Goal: Information Seeking & Learning: Learn about a topic

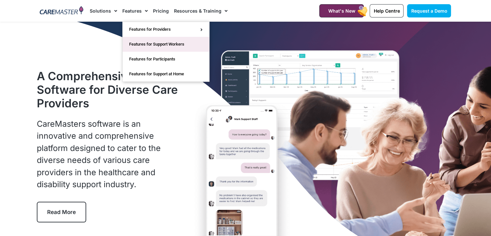
click at [152, 44] on link "Features for Support Workers" at bounding box center [166, 44] width 86 height 15
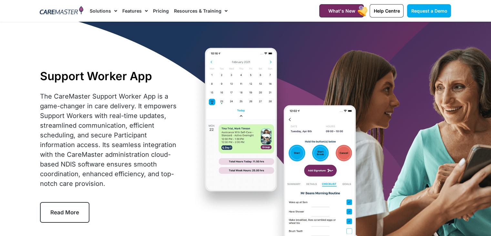
click at [133, 10] on link "Features" at bounding box center [134, 11] width 25 height 22
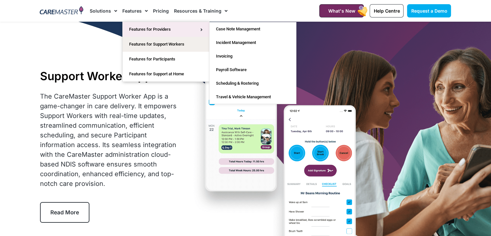
click at [142, 26] on link "Features for Providers" at bounding box center [166, 29] width 86 height 15
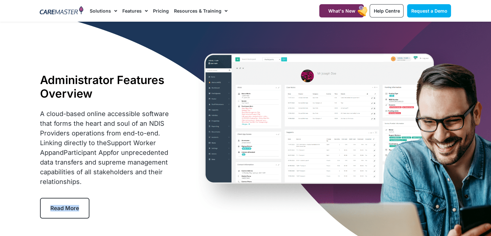
drag, startPoint x: 95, startPoint y: 211, endPoint x: 50, endPoint y: 207, distance: 44.4
click at [50, 207] on div "Administrator Features Overview A cloud-based online accessible software that f…" at bounding box center [110, 145] width 146 height 151
copy span "Read More"
click at [479, 7] on div "Exit" at bounding box center [479, 10] width 8 height 8
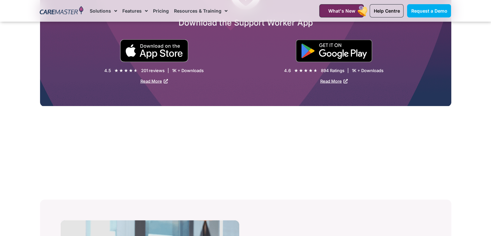
scroll to position [1146, 0]
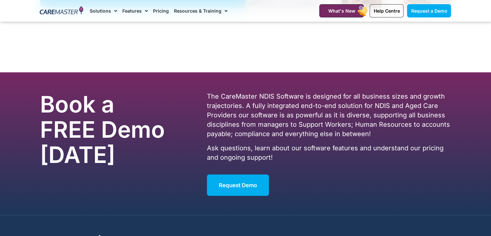
scroll to position [1838, 0]
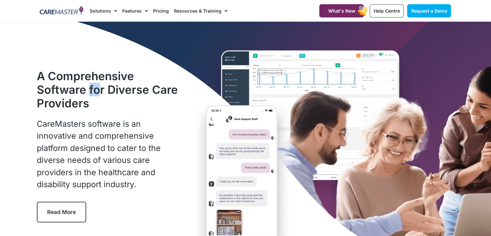
drag, startPoint x: 87, startPoint y: 87, endPoint x: 98, endPoint y: 60, distance: 29.2
click at [101, 86] on h1 "A Comprehensive Software for Diverse Care Providers" at bounding box center [109, 89] width 145 height 41
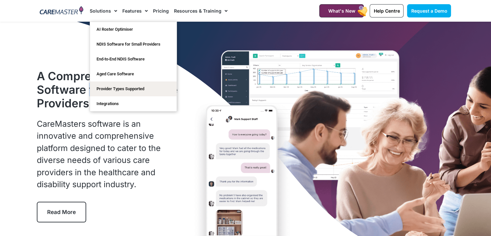
click at [101, 13] on link "Solutions" at bounding box center [103, 11] width 27 height 22
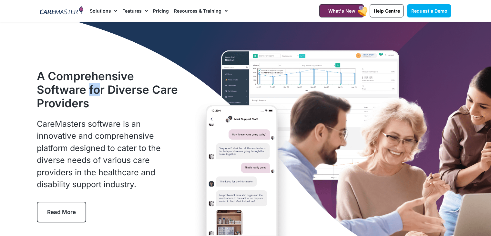
click at [109, 13] on link "Solutions" at bounding box center [103, 11] width 27 height 22
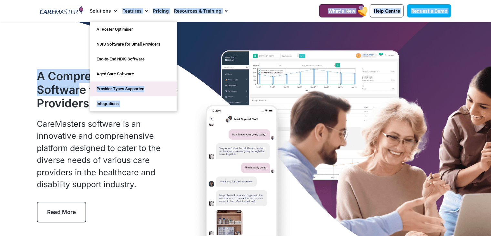
drag, startPoint x: 81, startPoint y: 88, endPoint x: 96, endPoint y: 87, distance: 14.6
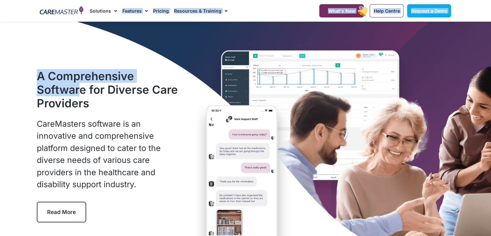
drag, startPoint x: 96, startPoint y: 87, endPoint x: 87, endPoint y: 55, distance: 33.3
click at [87, 55] on div "A Comprehensive Software for Diverse Care Providers CareMasters software is an …" at bounding box center [245, 146] width 417 height 248
click at [86, 77] on h1 "A Comprehensive Software for Diverse Care Providers" at bounding box center [109, 89] width 145 height 41
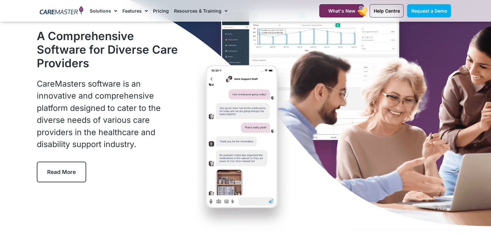
scroll to position [24, 0]
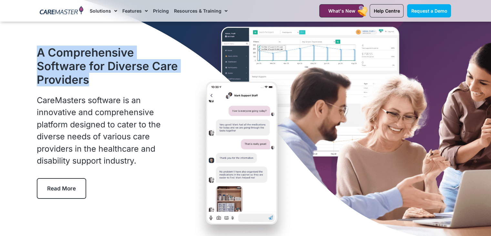
drag, startPoint x: 35, startPoint y: 46, endPoint x: 95, endPoint y: 83, distance: 70.1
click at [95, 83] on section "A Comprehensive Software for Diverse Care Providers CareMasters software is an …" at bounding box center [245, 122] width 491 height 248
copy section "A Comprehensive Software for Diverse Care Providers"
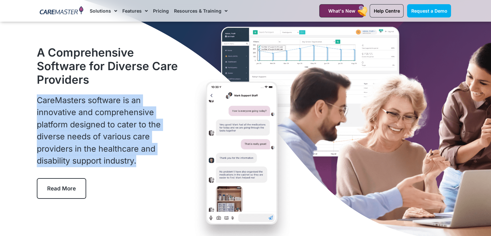
drag, startPoint x: 143, startPoint y: 166, endPoint x: 37, endPoint y: 102, distance: 123.3
click at [37, 102] on p "CareMasters software is an innovative and comprehensive platform designed to ca…" at bounding box center [109, 130] width 145 height 73
copy p "CareMasters software is an innovative and comprehensive platform designed to ca…"
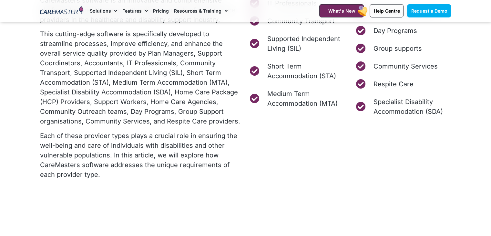
scroll to position [294, 0]
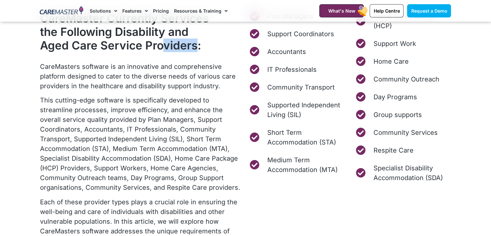
drag, startPoint x: 191, startPoint y: 46, endPoint x: 160, endPoint y: 45, distance: 31.0
click at [160, 45] on h2 "CareMaster Currently Services the Following Disability and Aged Care Service Pr…" at bounding box center [126, 31] width 172 height 41
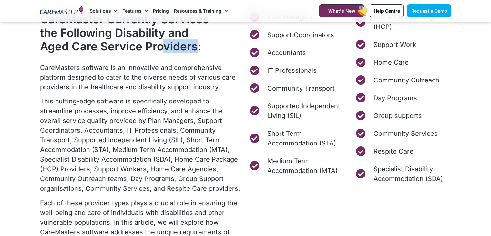
scroll to position [197, 0]
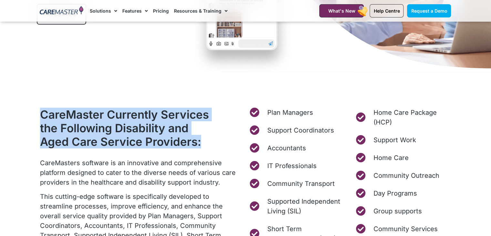
drag, startPoint x: 212, startPoint y: 142, endPoint x: 36, endPoint y: 108, distance: 178.6
click at [36, 108] on section "CareMaster Currently Services the Following Disability and Aged Care Service Pr…" at bounding box center [245, 226] width 491 height 309
copy h2 "CareMaster Currently Services the Following Disability and Aged Care Service Pr…"
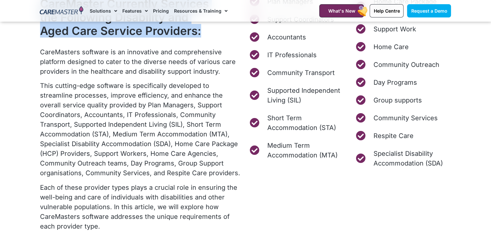
scroll to position [325, 0]
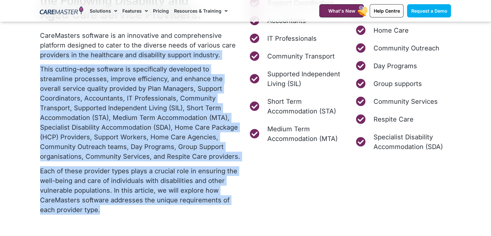
drag, startPoint x: 89, startPoint y: 212, endPoint x: 29, endPoint y: 55, distance: 167.9
click at [29, 55] on section "CareMaster Currently Services the Following Disability and Aged Care Service Pr…" at bounding box center [245, 99] width 491 height 309
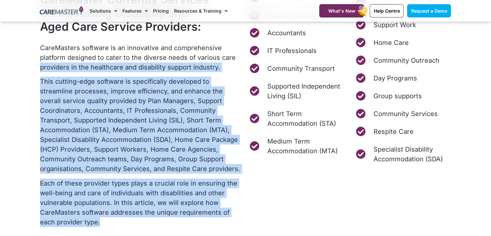
scroll to position [312, 0]
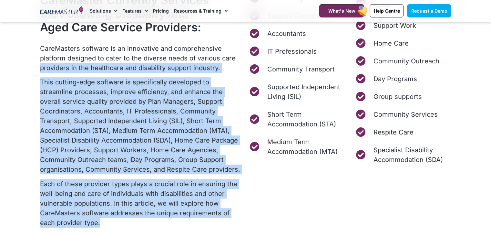
click at [89, 225] on p "Each of these provider types plays a crucial role in ensuring the well-being an…" at bounding box center [141, 203] width 202 height 48
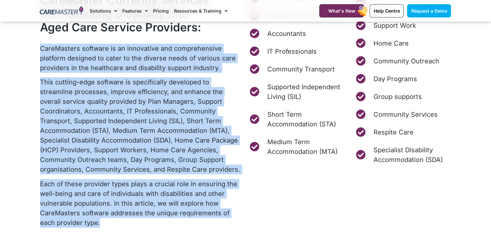
drag, startPoint x: 88, startPoint y: 225, endPoint x: 39, endPoint y: 53, distance: 179.1
click at [39, 53] on div "CareMaster Currently Services the Following Disability and Aged Care Service Pr…" at bounding box center [141, 112] width 209 height 245
copy div "CareMasters software is an innovative and comprehensive platform designed to ca…"
click at [185, 100] on p "This cutting-edge software is specifically developed to streamline processes, i…" at bounding box center [141, 125] width 202 height 97
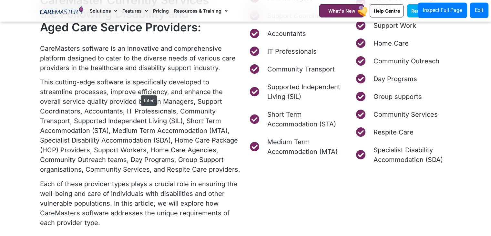
click at [137, 93] on p "This cutting-edge software is specifically developed to streamline processes, i…" at bounding box center [141, 125] width 202 height 97
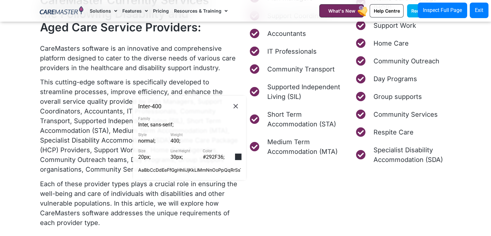
click at [235, 111] on div "Inter - 400 Family Inter, sans-serif ; Style normal ; Weight 400 ; Size 20px ; …" at bounding box center [189, 138] width 103 height 74
click at [478, 16] on button "Exit" at bounding box center [478, 10] width 19 height 15
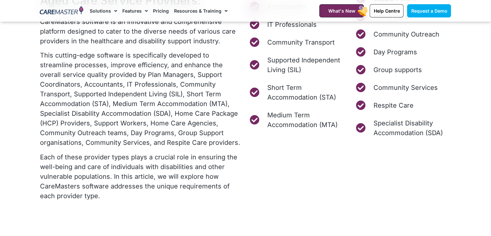
scroll to position [231, 0]
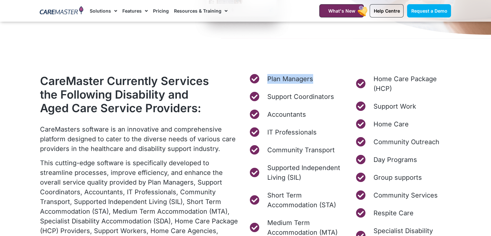
drag, startPoint x: 258, startPoint y: 69, endPoint x: 319, endPoint y: 80, distance: 61.6
click at [318, 80] on section "CareMaster Currently Services the Following Disability and Aged Care Service Pr…" at bounding box center [245, 192] width 491 height 309
copy link "Plan Managers"
click at [214, 68] on section "CareMaster Currently Services the Following Disability and Aged Care Service Pr…" at bounding box center [245, 192] width 491 height 309
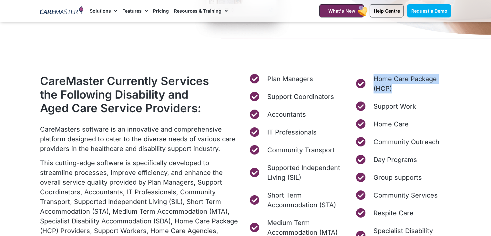
drag, startPoint x: 463, startPoint y: 88, endPoint x: 371, endPoint y: 80, distance: 92.7
click at [371, 80] on section "CareMaster Currently Services the Following Disability and Aged Care Service Pr…" at bounding box center [245, 192] width 491 height 309
copy link "Home Care Package (HCP)"
click at [344, 73] on div "Plan Managers Support Coordinators Accountants IT Professionals Community Trans…" at bounding box center [350, 193] width 209 height 245
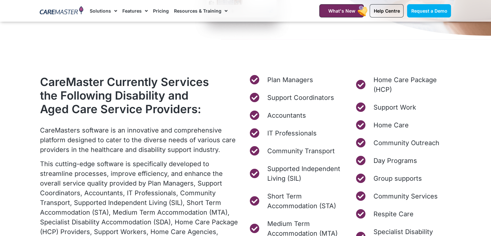
scroll to position [271, 0]
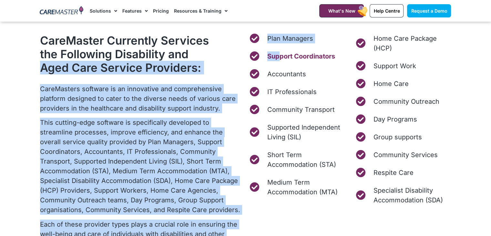
drag, startPoint x: 236, startPoint y: 51, endPoint x: 279, endPoint y: 53, distance: 42.6
click at [279, 53] on div "CareMaster Currently Services the Following Disability and Aged Care Service Pr…" at bounding box center [245, 152] width 417 height 245
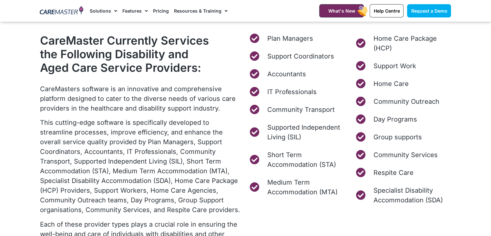
click at [345, 64] on div "Plan Managers Support Coordinators Accountants IT Professionals Community Trans…" at bounding box center [350, 119] width 202 height 171
drag, startPoint x: 346, startPoint y: 57, endPoint x: 266, endPoint y: 54, distance: 80.1
click at [266, 54] on div "Plan Managers Support Coordinators Accountants IT Professionals Community Trans…" at bounding box center [350, 119] width 202 height 171
copy span "Support Coordinators"
drag, startPoint x: 326, startPoint y: 67, endPoint x: 261, endPoint y: 76, distance: 65.4
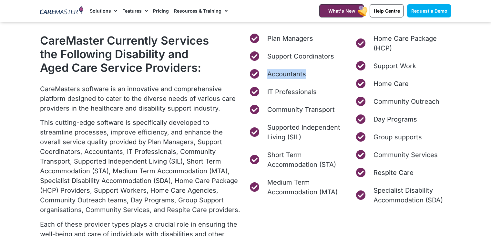
click at [261, 76] on ul "Plan Managers Support Coordinators Accountants IT Professionals Community Trans…" at bounding box center [297, 115] width 96 height 163
copy link "Accountants"
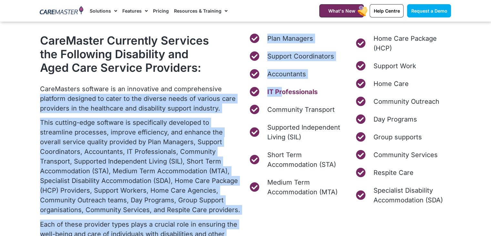
drag, startPoint x: 240, startPoint y: 88, endPoint x: 301, endPoint y: 95, distance: 61.1
click at [286, 95] on div "CareMaster Currently Services the Following Disability and Aged Care Service Pr…" at bounding box center [245, 152] width 417 height 245
click at [341, 96] on link "IT Professionals" at bounding box center [297, 92] width 96 height 10
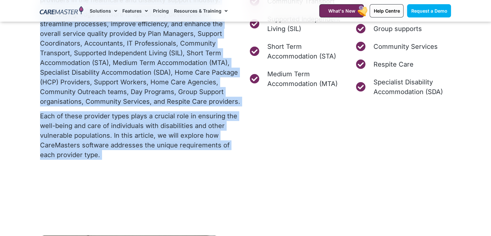
scroll to position [317, 0]
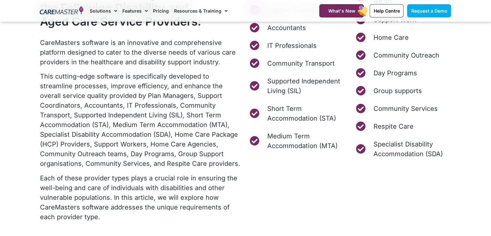
click at [334, 51] on li "IT Professionals" at bounding box center [297, 48] width 96 height 14
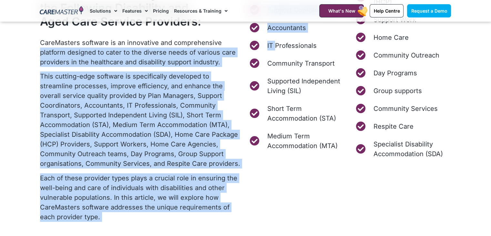
drag, startPoint x: 235, startPoint y: 34, endPoint x: 269, endPoint y: 53, distance: 39.4
click at [272, 53] on div "CareMaster Currently Services the Following Disability and Aged Care Service Pr…" at bounding box center [245, 106] width 417 height 245
click at [240, 40] on p "CareMasters software is an innovative and comprehensive platform designed to ca…" at bounding box center [141, 52] width 202 height 29
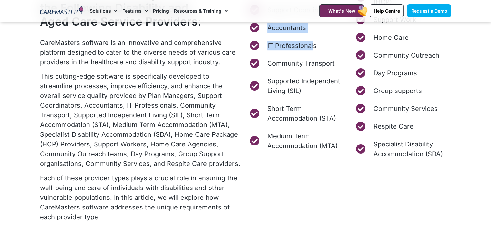
drag, startPoint x: 261, startPoint y: 36, endPoint x: 334, endPoint y: 51, distance: 73.7
click at [317, 47] on ul "Plan Managers Support Coordinators Accountants IT Professionals Community Trans…" at bounding box center [297, 68] width 96 height 163
click at [334, 50] on li "IT Professionals" at bounding box center [297, 48] width 96 height 14
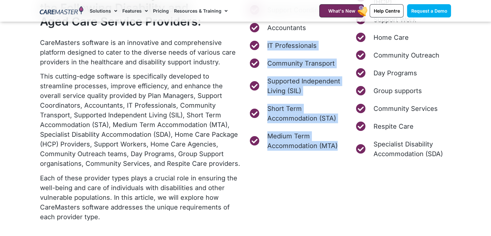
drag, startPoint x: 343, startPoint y: 150, endPoint x: 263, endPoint y: 42, distance: 134.7
click at [263, 42] on div "Plan Managers Support Coordinators Accountants IT Professionals Community Trans…" at bounding box center [297, 72] width 96 height 171
copy ul "IT Professionals Community Transport Supported Independent Living (SIL) Short T…"
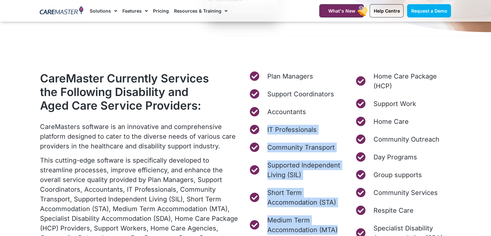
scroll to position [254, 0]
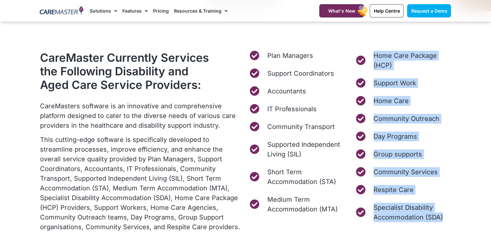
drag, startPoint x: 452, startPoint y: 222, endPoint x: 369, endPoint y: 64, distance: 178.5
click at [369, 64] on div "Plan Managers Support Coordinators Accountants IT Professionals Community Trans…" at bounding box center [350, 169] width 209 height 245
copy ul "Home Care Package (HCP) Support Work Home Care Community Outreach Day Programs …"
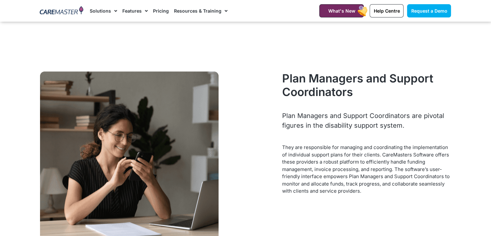
scroll to position [547, 0]
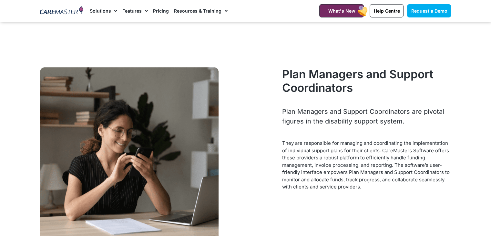
drag, startPoint x: 400, startPoint y: 121, endPoint x: 332, endPoint y: 121, distance: 68.7
click at [332, 121] on div "Plan Managers and Support Coordinators are pivotal figures in the disability su…" at bounding box center [366, 115] width 169 height 19
click at [387, 97] on div "Plan Managers and Support Coordinators" at bounding box center [366, 86] width 169 height 39
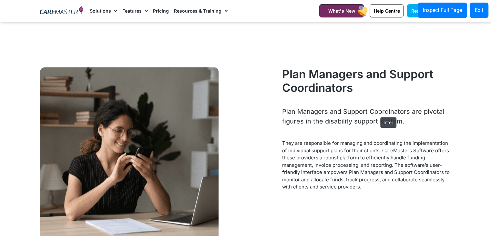
click at [377, 114] on div "Plan Managers and Support Coordinators are pivotal figures in the disability su…" at bounding box center [366, 115] width 169 height 19
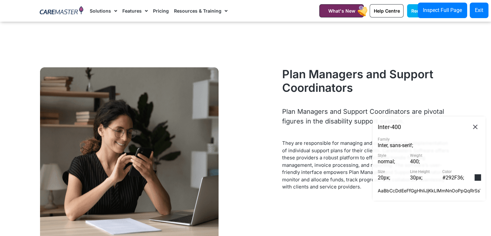
click at [480, 123] on div "Inter - 400 Family Inter, sans-serif ; Style normal ; Weight 400 ; Size 20px ; …" at bounding box center [428, 158] width 113 height 84
click at [477, 125] on icon at bounding box center [475, 127] width 8 height 8
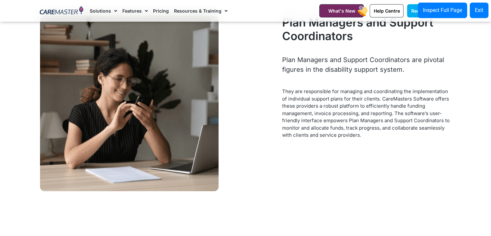
scroll to position [570, 0]
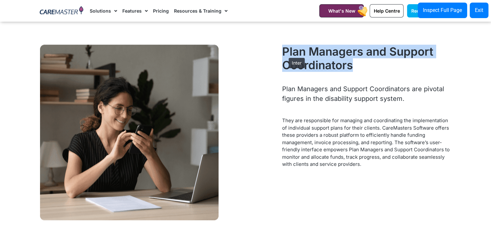
drag, startPoint x: 356, startPoint y: 69, endPoint x: 285, endPoint y: 55, distance: 71.8
click at [285, 55] on h3 "Plan Managers and Support Coordinators" at bounding box center [366, 58] width 169 height 27
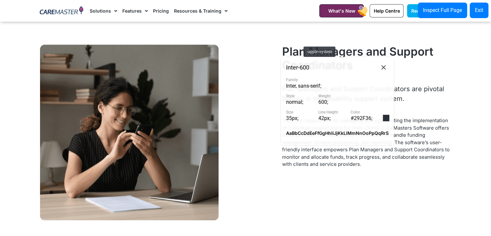
drag, startPoint x: 285, startPoint y: 55, endPoint x: 300, endPoint y: 43, distance: 18.6
click at [300, 43] on div "Plan Managers and Support Coordinators Plan Managers and Support Coordinators a…" at bounding box center [366, 132] width 175 height 182
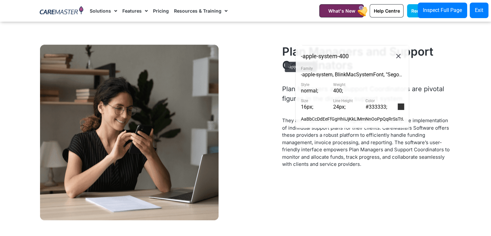
click at [281, 58] on div "Plan Managers and Support Coordinators Plan Managers and Support Coordinators a…" at bounding box center [366, 132] width 175 height 182
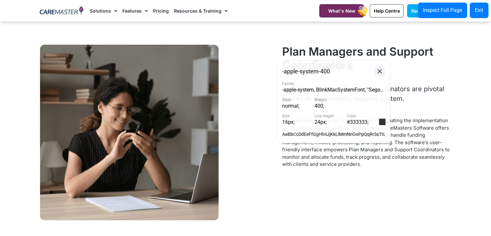
click at [378, 73] on icon at bounding box center [380, 71] width 8 height 8
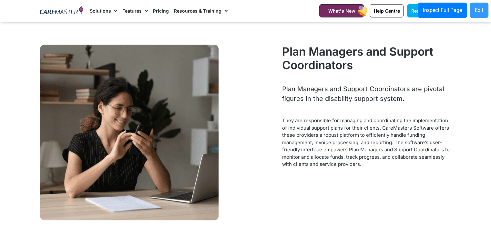
click at [476, 9] on div "Exit" at bounding box center [479, 10] width 8 height 8
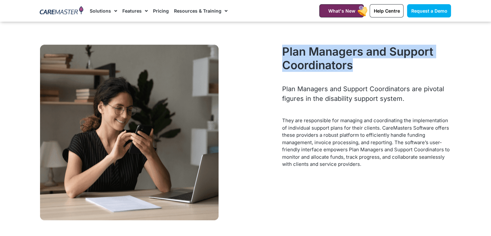
drag, startPoint x: 358, startPoint y: 69, endPoint x: 281, endPoint y: 57, distance: 77.4
click at [281, 57] on div "Plan Managers and Support Coordinators Plan Managers and Support Coordinators a…" at bounding box center [366, 132] width 175 height 182
drag, startPoint x: 407, startPoint y: 98, endPoint x: 282, endPoint y: 88, distance: 125.9
click at [282, 88] on div "Plan Managers and Support Coordinators are pivotal figures in the disability su…" at bounding box center [366, 93] width 169 height 19
drag, startPoint x: 367, startPoint y: 166, endPoint x: 280, endPoint y: 120, distance: 97.9
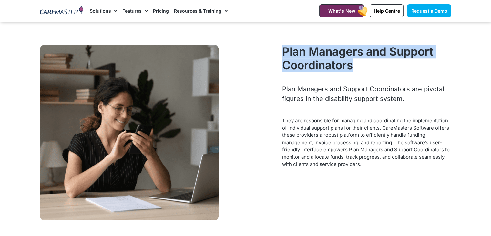
click at [280, 120] on div "Plan Managers and Support Coordinators Plan Managers and Support Coordinators a…" at bounding box center [366, 132] width 175 height 182
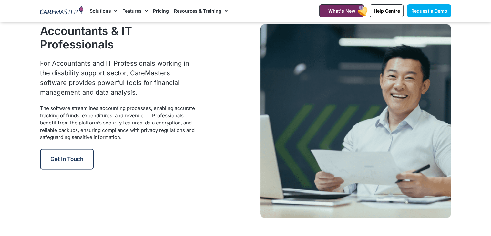
scroll to position [849, 0]
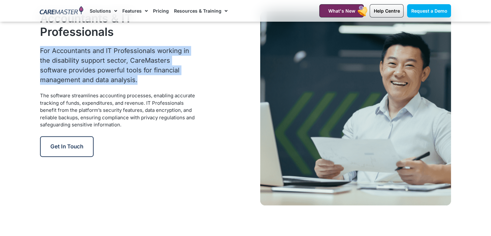
drag, startPoint x: 98, startPoint y: 83, endPoint x: 38, endPoint y: 50, distance: 68.3
click at [38, 50] on div "Accountants & IT Professionals For Accountants and IT Professionals working in …" at bounding box center [123, 108] width 172 height 200
drag, startPoint x: 124, startPoint y: 125, endPoint x: 40, endPoint y: 96, distance: 88.3
click at [40, 96] on div "The software streamlines accounting processes, enabling accurate tracking of fu…" at bounding box center [118, 110] width 157 height 36
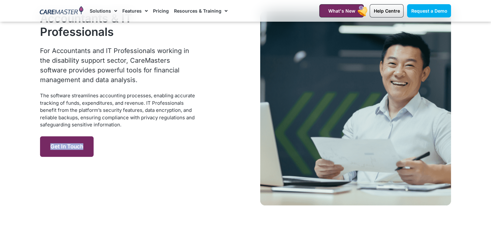
drag, startPoint x: 100, startPoint y: 146, endPoint x: 44, endPoint y: 149, distance: 56.2
click at [44, 149] on div "Get in Touch" at bounding box center [123, 146] width 166 height 21
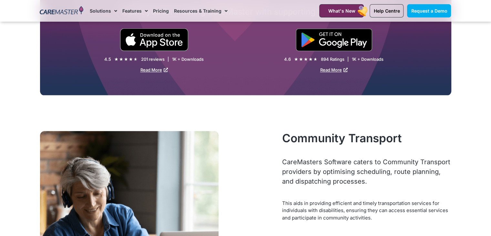
scroll to position [1172, 0]
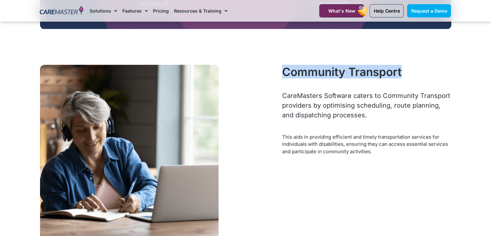
drag, startPoint x: 419, startPoint y: 76, endPoint x: 283, endPoint y: 75, distance: 135.8
click at [283, 75] on h3 "Community Transport" at bounding box center [366, 72] width 169 height 14
drag, startPoint x: 373, startPoint y: 116, endPoint x: 282, endPoint y: 97, distance: 93.4
click at [282, 97] on div "CareMasters Software caters to Community Transport providers by optimising sche…" at bounding box center [366, 104] width 169 height 29
drag, startPoint x: 384, startPoint y: 156, endPoint x: 280, endPoint y: 134, distance: 105.8
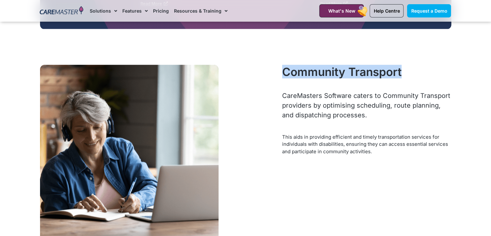
click at [280, 134] on div "Community Transport CareMasters Software caters to Community Transport provider…" at bounding box center [366, 152] width 175 height 182
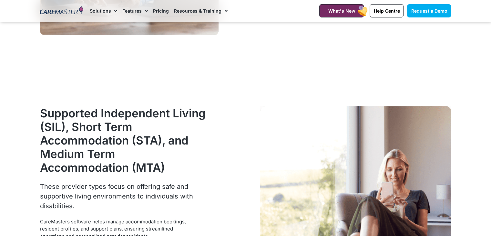
scroll to position [1372, 0]
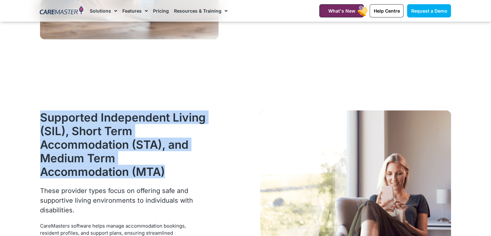
drag, startPoint x: 173, startPoint y: 172, endPoint x: 37, endPoint y: 120, distance: 145.3
click at [37, 120] on div "Supported Independent Living (SIL), Short Term Accommodation (STA), and Medium …" at bounding box center [123, 197] width 172 height 180
drag, startPoint x: 81, startPoint y: 209, endPoint x: 38, endPoint y: 191, distance: 46.3
click at [38, 191] on div "Supported Independent Living (SIL), Short Term Accommodation (STA), and Medium …" at bounding box center [123, 197] width 172 height 180
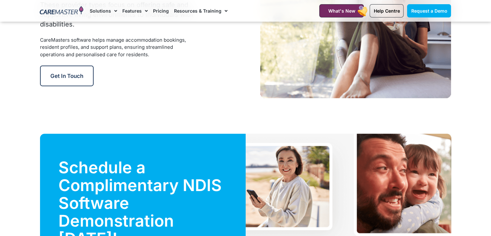
scroll to position [1512, 0]
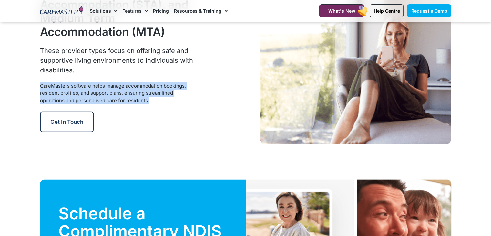
drag, startPoint x: 130, startPoint y: 99, endPoint x: 37, endPoint y: 87, distance: 94.4
click at [37, 87] on div "Supported Independent Living (SIL), Short Term Accommodation (STA), and Medium …" at bounding box center [123, 57] width 172 height 180
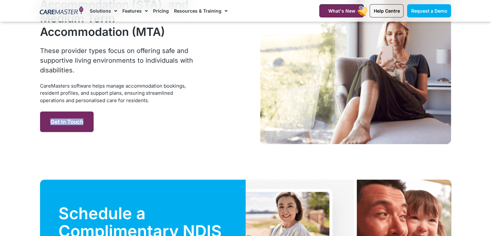
drag, startPoint x: 110, startPoint y: 125, endPoint x: 43, endPoint y: 120, distance: 67.6
click at [43, 120] on div "Get in Touch" at bounding box center [123, 121] width 166 height 21
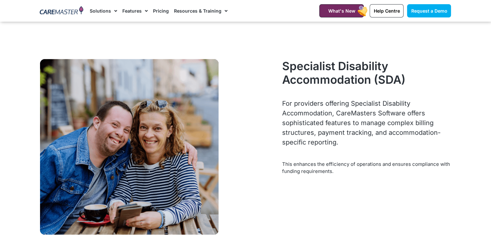
scroll to position [1962, 0]
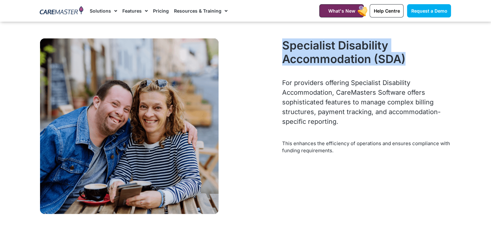
drag, startPoint x: 414, startPoint y: 57, endPoint x: 277, endPoint y: 47, distance: 136.5
click at [277, 47] on div "Specialist Disability Accommodation (SDA) For providers offering Specialist Dis…" at bounding box center [245, 126] width 417 height 182
drag, startPoint x: 342, startPoint y: 120, endPoint x: 277, endPoint y: 84, distance: 73.4
click at [277, 84] on div "Specialist Disability Accommodation (SDA) For providers offering Specialist Dis…" at bounding box center [245, 126] width 417 height 182
click at [280, 83] on div "Specialist Disability Accommodation (SDA) For providers offering Specialist Dis…" at bounding box center [366, 126] width 175 height 182
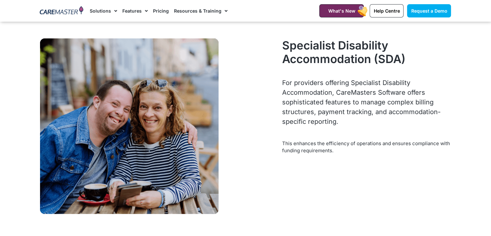
drag, startPoint x: 280, startPoint y: 82, endPoint x: 345, endPoint y: 122, distance: 76.2
click at [345, 122] on div "Specialist Disability Accommodation (SDA) For providers offering Specialist Dis…" at bounding box center [366, 126] width 175 height 182
drag, startPoint x: 339, startPoint y: 150, endPoint x: 280, endPoint y: 140, distance: 59.8
click at [280, 140] on div "Specialist Disability Accommodation (SDA) For providers offering Specialist Dis…" at bounding box center [366, 126] width 175 height 182
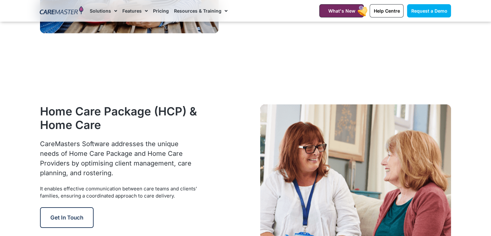
scroll to position [2196, 0]
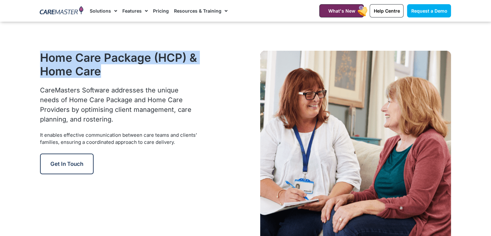
drag, startPoint x: 110, startPoint y: 77, endPoint x: 41, endPoint y: 59, distance: 71.6
click at [41, 59] on h3 "Home Care Package (HCP) & Home Care" at bounding box center [123, 64] width 166 height 27
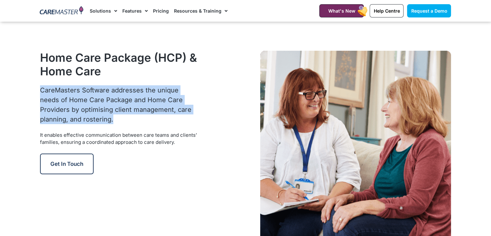
drag, startPoint x: 85, startPoint y: 120, endPoint x: 39, endPoint y: 89, distance: 55.8
click at [39, 89] on div "Home Care Package (HCP) & Home Care CareMasters Software addresses the unique n…" at bounding box center [123, 147] width 172 height 200
drag, startPoint x: 179, startPoint y: 145, endPoint x: 35, endPoint y: 138, distance: 143.4
click at [35, 138] on section "Home Care Package (HCP) & Home Care CareMasters Software addresses the unique n…" at bounding box center [245, 147] width 491 height 264
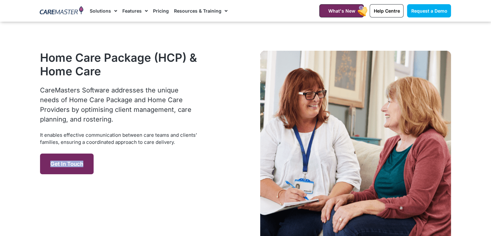
drag, startPoint x: 106, startPoint y: 170, endPoint x: 43, endPoint y: 155, distance: 65.3
click at [43, 155] on div "Get in Touch" at bounding box center [123, 163] width 166 height 21
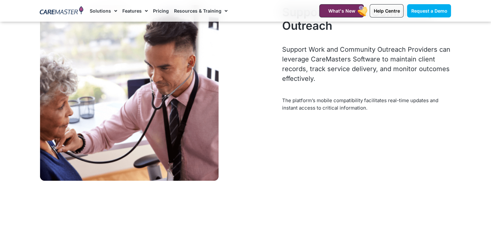
scroll to position [2385, 0]
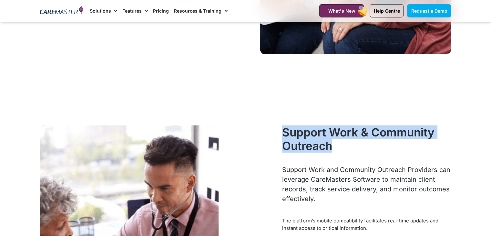
drag, startPoint x: 334, startPoint y: 151, endPoint x: 281, endPoint y: 131, distance: 57.2
click at [281, 131] on div "Support Work & Community Outreach Support Work and Community Outreach Providers…" at bounding box center [366, 213] width 175 height 182
copy h3 "Support Work & Community Outreach"
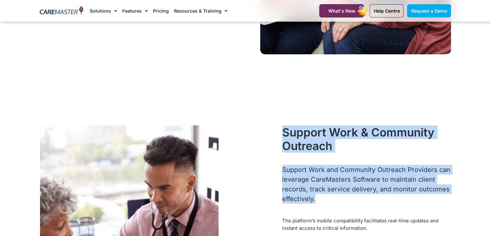
drag, startPoint x: 316, startPoint y: 204, endPoint x: 278, endPoint y: 171, distance: 50.6
click at [278, 171] on div "Support Work & Community Outreach Support Work and Community Outreach Providers…" at bounding box center [245, 213] width 417 height 182
drag, startPoint x: 292, startPoint y: 170, endPoint x: 317, endPoint y: 200, distance: 38.5
click at [317, 200] on p "Support Work and Community Outreach Providers can leverage CareMasters Software…" at bounding box center [366, 184] width 169 height 39
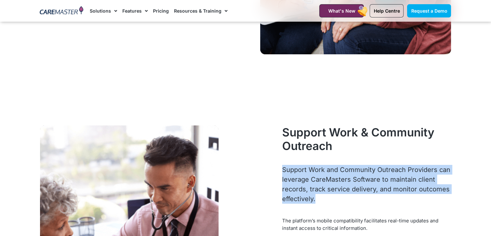
drag, startPoint x: 317, startPoint y: 200, endPoint x: 280, endPoint y: 169, distance: 47.4
click at [280, 169] on div "Support Work & Community Outreach Support Work and Community Outreach Providers…" at bounding box center [366, 213] width 175 height 182
copy p "Support Work and Community Outreach Providers can leverage CareMasters Software…"
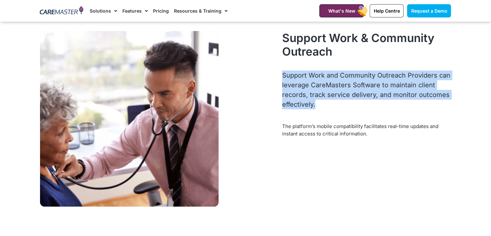
scroll to position [2513, 0]
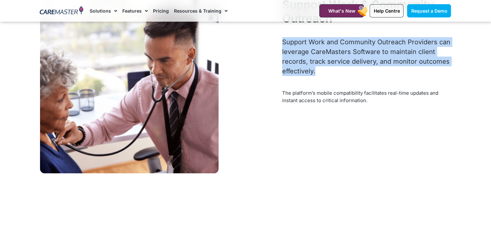
drag, startPoint x: 377, startPoint y: 103, endPoint x: 279, endPoint y: 92, distance: 99.1
click at [279, 92] on div "Support Work & Community Outreach Support Work and Community Outreach Providers…" at bounding box center [366, 86] width 175 height 182
copy div "The platform’s mobile compatibility facilitates real-time updates and instant a…"
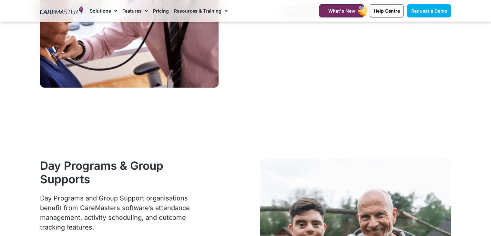
scroll to position [2689, 0]
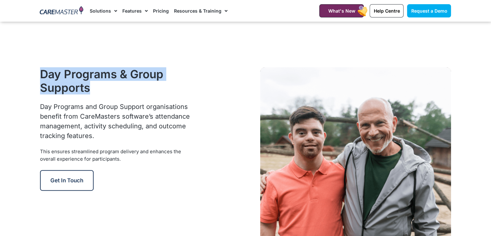
drag, startPoint x: 106, startPoint y: 90, endPoint x: 27, endPoint y: 65, distance: 83.3
click at [27, 65] on section "Day Programs & Group Supports Day Programs and Group Support organisations bene…" at bounding box center [245, 164] width 491 height 264
copy h3 "Day Programs & Group Supports"
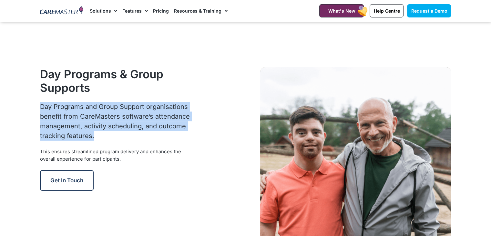
drag, startPoint x: 99, startPoint y: 134, endPoint x: 39, endPoint y: 111, distance: 64.2
click at [39, 111] on div "Day Programs & Group Supports Day Programs and Group Support organisations bene…" at bounding box center [123, 164] width 172 height 200
copy p "Day Programs and Group Support organisations benefit from CareMasters software’…"
drag, startPoint x: 105, startPoint y: 162, endPoint x: 35, endPoint y: 150, distance: 71.3
click at [35, 150] on section "Day Programs & Group Supports Day Programs and Group Support organisations bene…" at bounding box center [245, 164] width 491 height 264
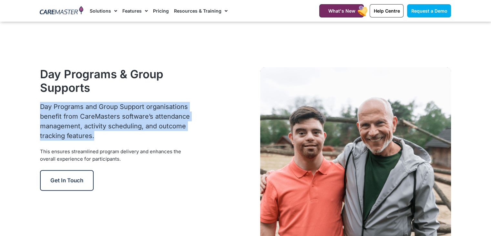
copy div "This ensures streamlined program delivery and enhances the overall experience f…"
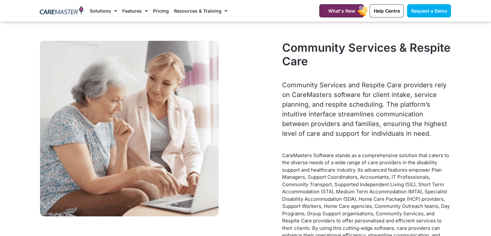
scroll to position [2931, 0]
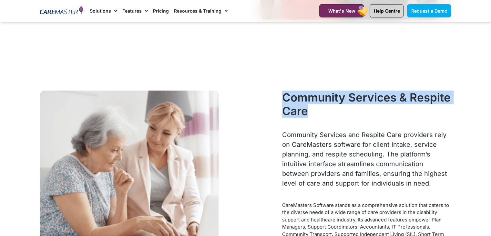
drag, startPoint x: 316, startPoint y: 114, endPoint x: 280, endPoint y: 91, distance: 42.3
click at [280, 91] on div "Community Services & Respite Care Community Services and Respite Care providers…" at bounding box center [366, 196] width 175 height 219
copy h3 "Community Services & Respite Care"
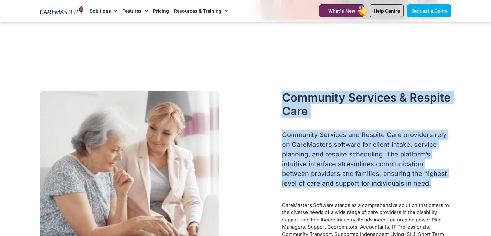
drag, startPoint x: 409, startPoint y: 184, endPoint x: 261, endPoint y: 135, distance: 156.5
click at [261, 134] on div "Community Services & Respite Care Community Services and Respite Care providers…" at bounding box center [245, 196] width 417 height 219
copy div "Community Services & Respite Care Community Services and Respite Care providers…"
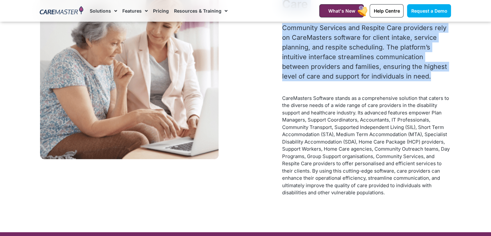
scroll to position [3095, 0]
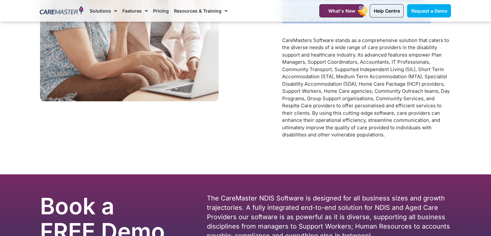
drag, startPoint x: 364, startPoint y: 136, endPoint x: 282, endPoint y: 40, distance: 126.6
click at [282, 40] on div "CareMasters Software stands as a comprehensive solution that caters to the dive…" at bounding box center [366, 88] width 169 height 102
copy div "CareMasters Software stands as a comprehensive solution that caters to the dive…"
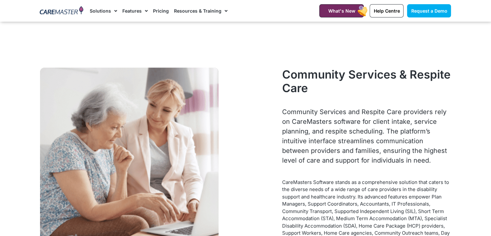
scroll to position [2966, 0]
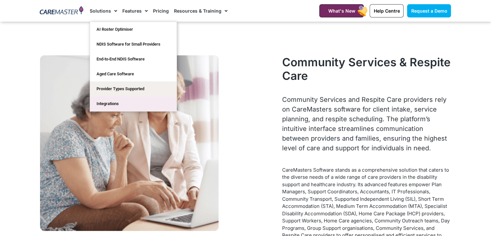
click at [107, 106] on link "Integrations" at bounding box center [133, 103] width 86 height 15
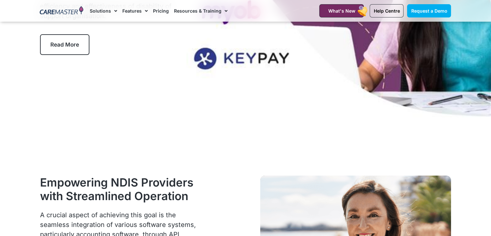
scroll to position [112, 0]
